Goal: Communication & Community: Answer question/provide support

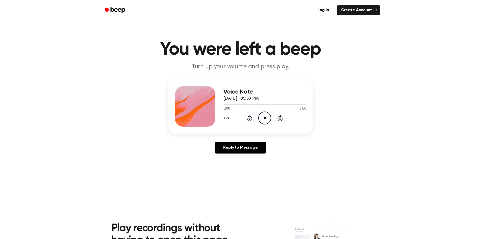
click at [264, 117] on icon "Play Audio" at bounding box center [264, 117] width 13 height 13
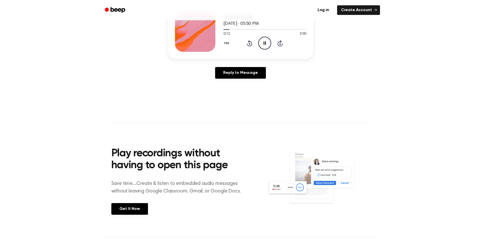
scroll to position [38, 0]
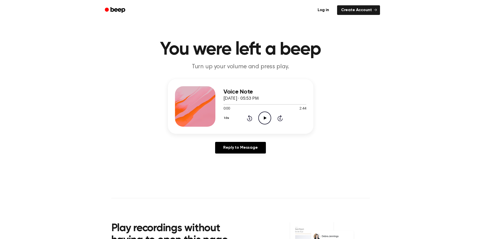
click at [264, 117] on icon "Play Audio" at bounding box center [264, 117] width 13 height 13
click at [240, 146] on link "Reply to Message" at bounding box center [240, 148] width 50 height 12
